Goal: Task Accomplishment & Management: Complete application form

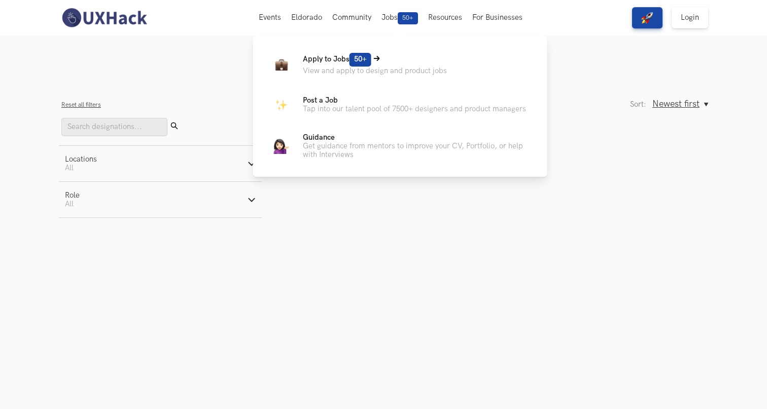
click at [343, 62] on span "Apply to Jobs 50+" at bounding box center [337, 59] width 69 height 9
